Goal: Information Seeking & Learning: Find contact information

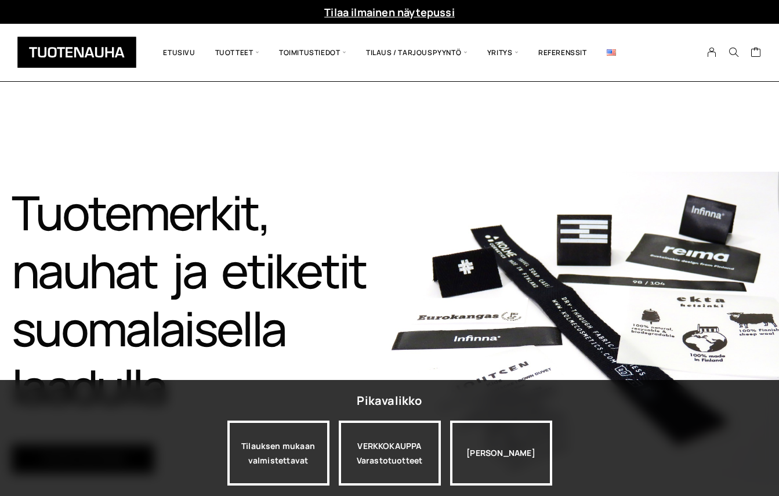
drag, startPoint x: 198, startPoint y: 4135, endPoint x: 743, endPoint y: 4511, distance: 662.6
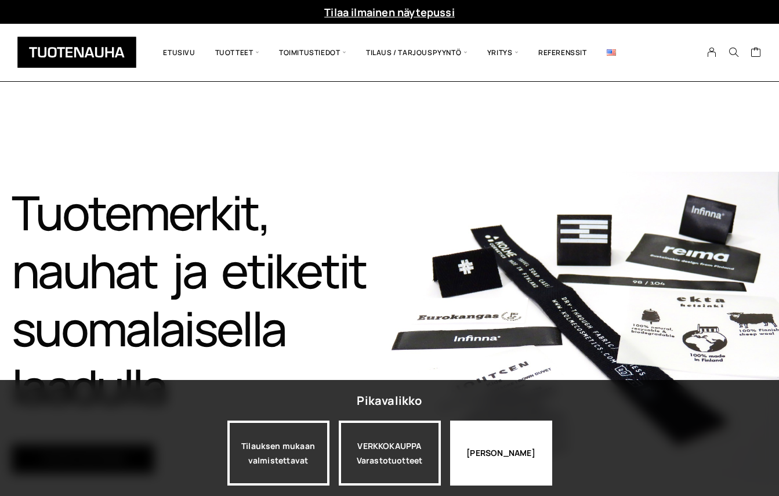
click at [486, 442] on div "[PERSON_NAME]" at bounding box center [501, 452] width 102 height 65
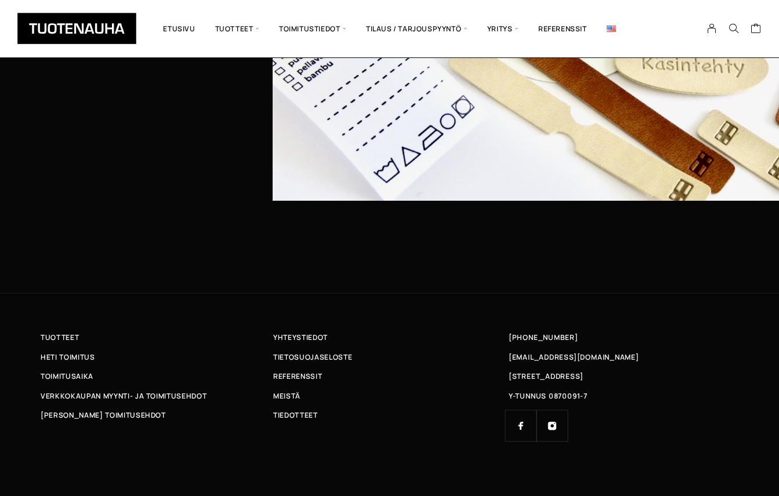
scroll to position [3631, 0]
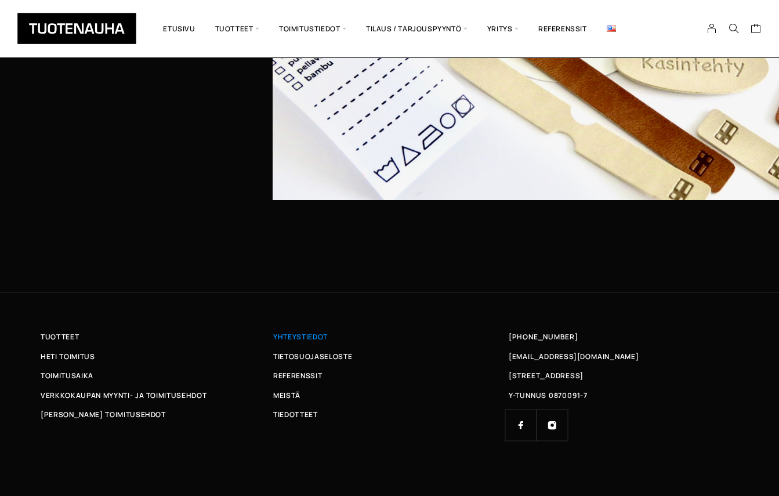
click at [296, 338] on span "Yhteystiedot" at bounding box center [300, 336] width 55 height 12
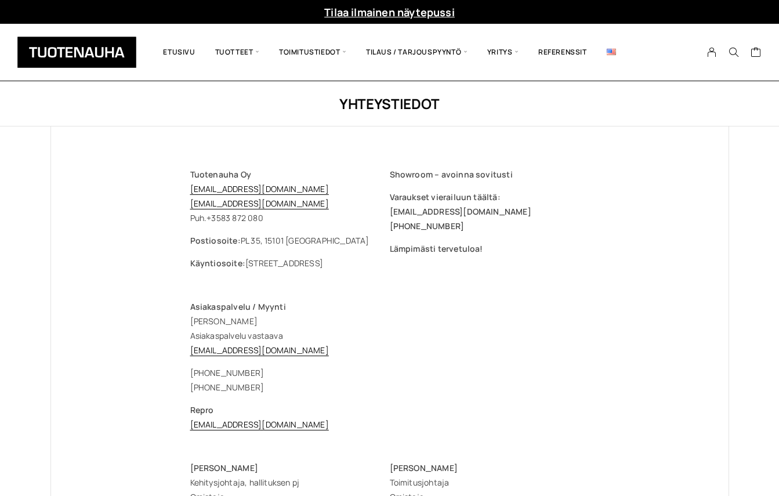
drag, startPoint x: 233, startPoint y: 217, endPoint x: 350, endPoint y: 365, distance: 188.6
click at [350, 365] on div "+358 3 872 080 +358 40 869 1598" at bounding box center [389, 379] width 399 height 29
